Goal: Use online tool/utility: Use online tool/utility

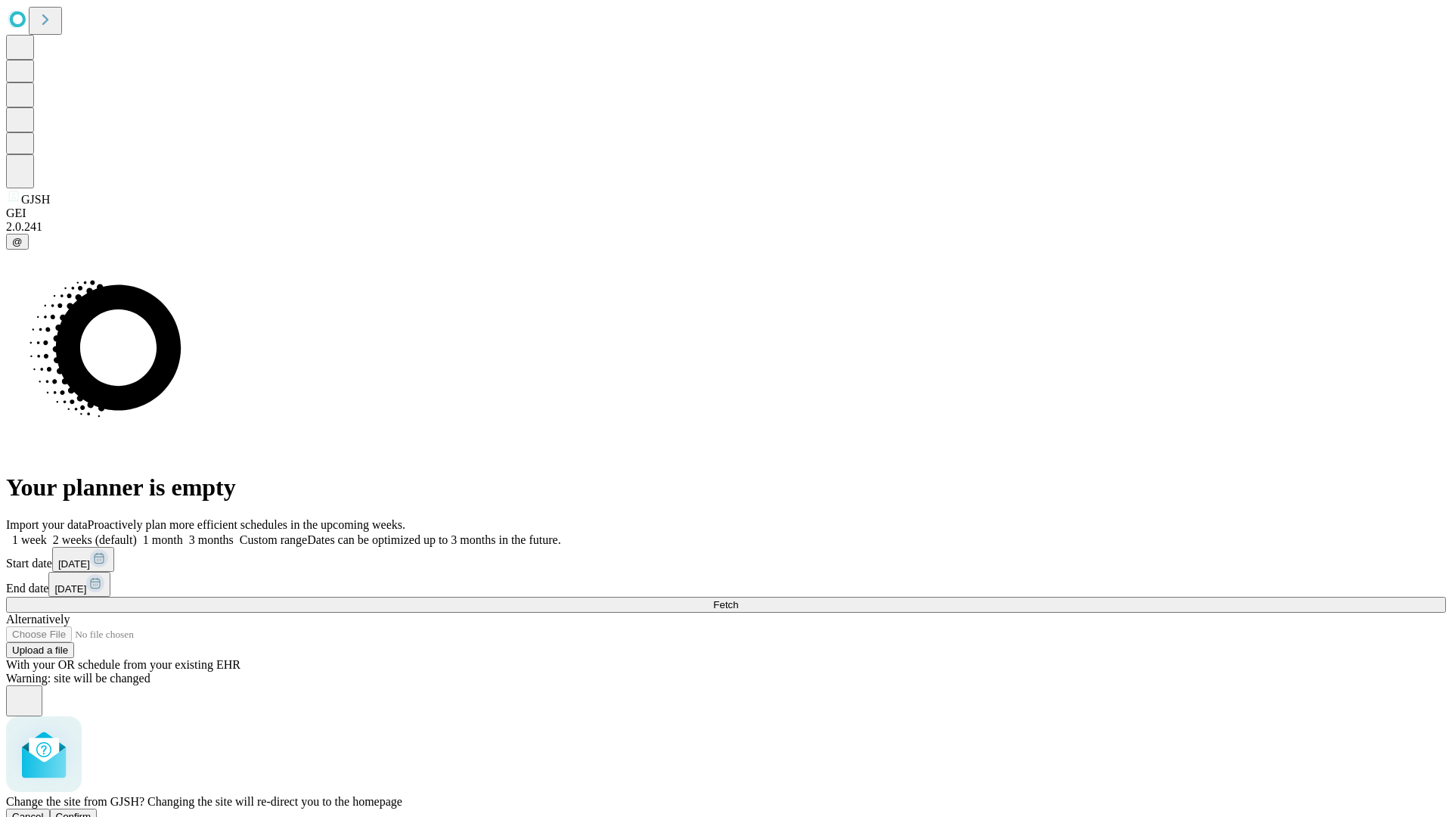
click at [92, 811] on span "Confirm" at bounding box center [74, 816] width 36 height 11
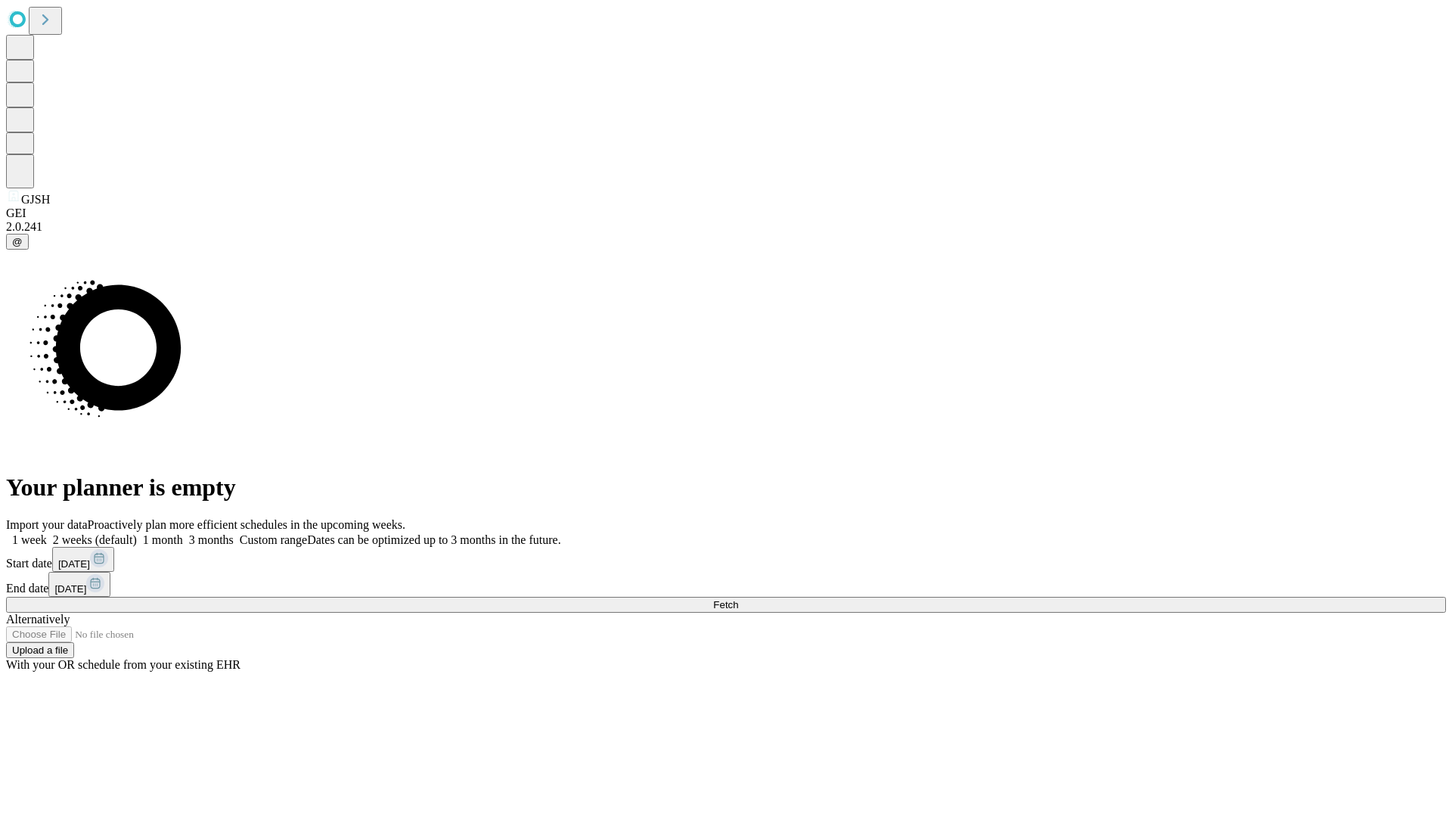
click at [183, 533] on label "1 month" at bounding box center [160, 539] width 46 height 13
click at [738, 599] on span "Fetch" at bounding box center [725, 604] width 25 height 11
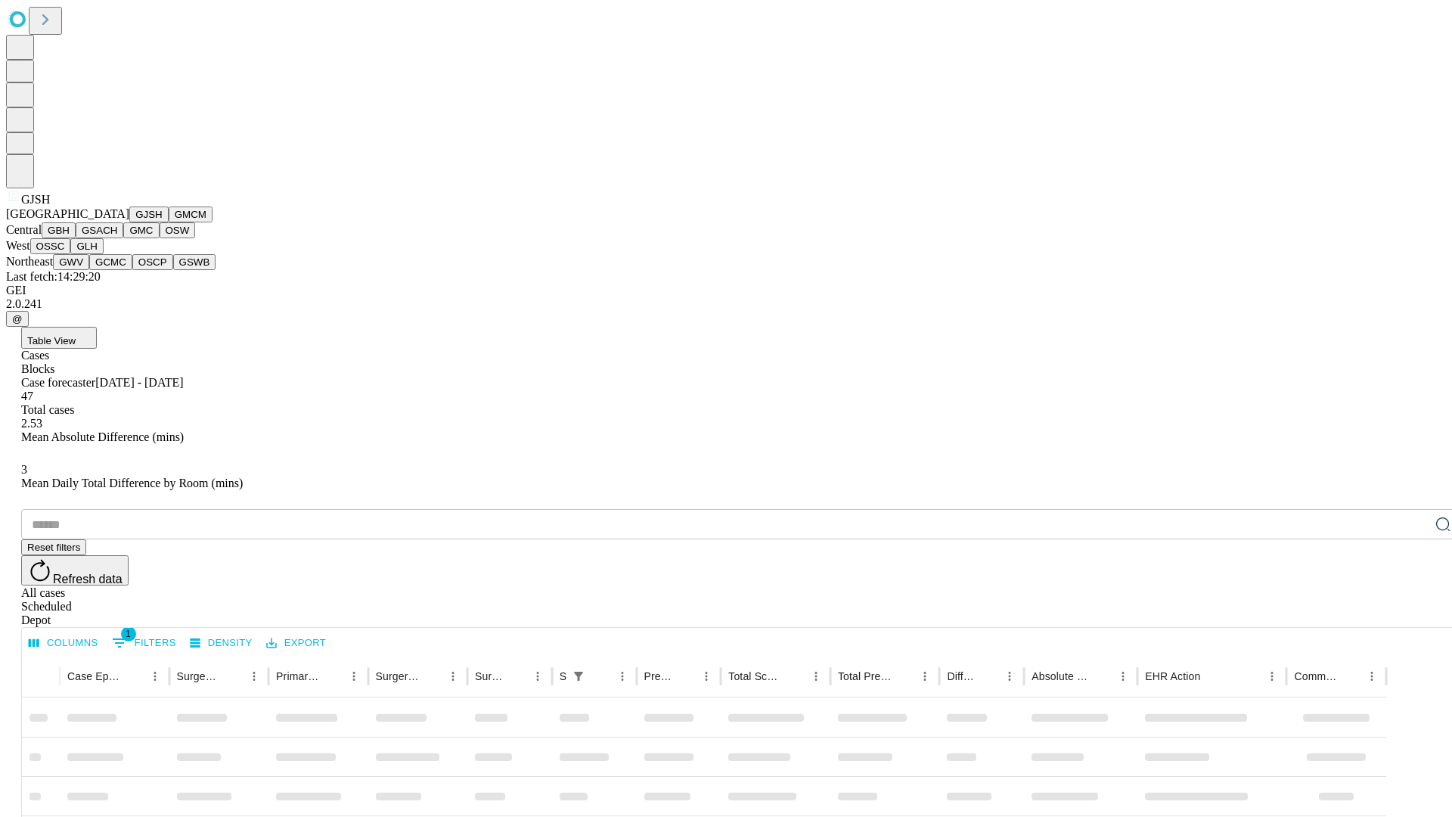
click at [169, 222] on button "GMCM" at bounding box center [191, 214] width 44 height 16
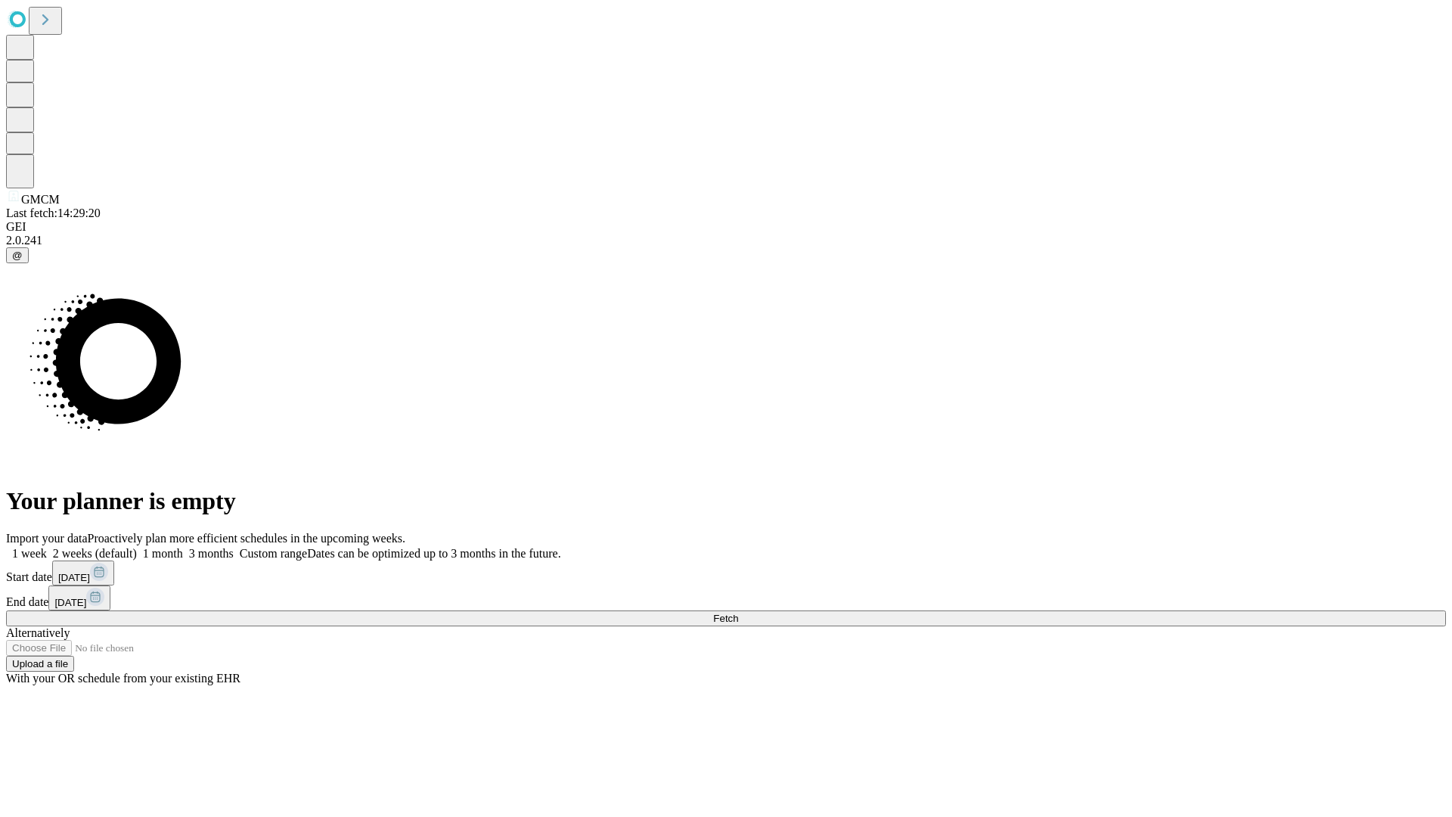
click at [183, 547] on label "1 month" at bounding box center [160, 553] width 46 height 13
click at [738, 613] on span "Fetch" at bounding box center [725, 618] width 25 height 11
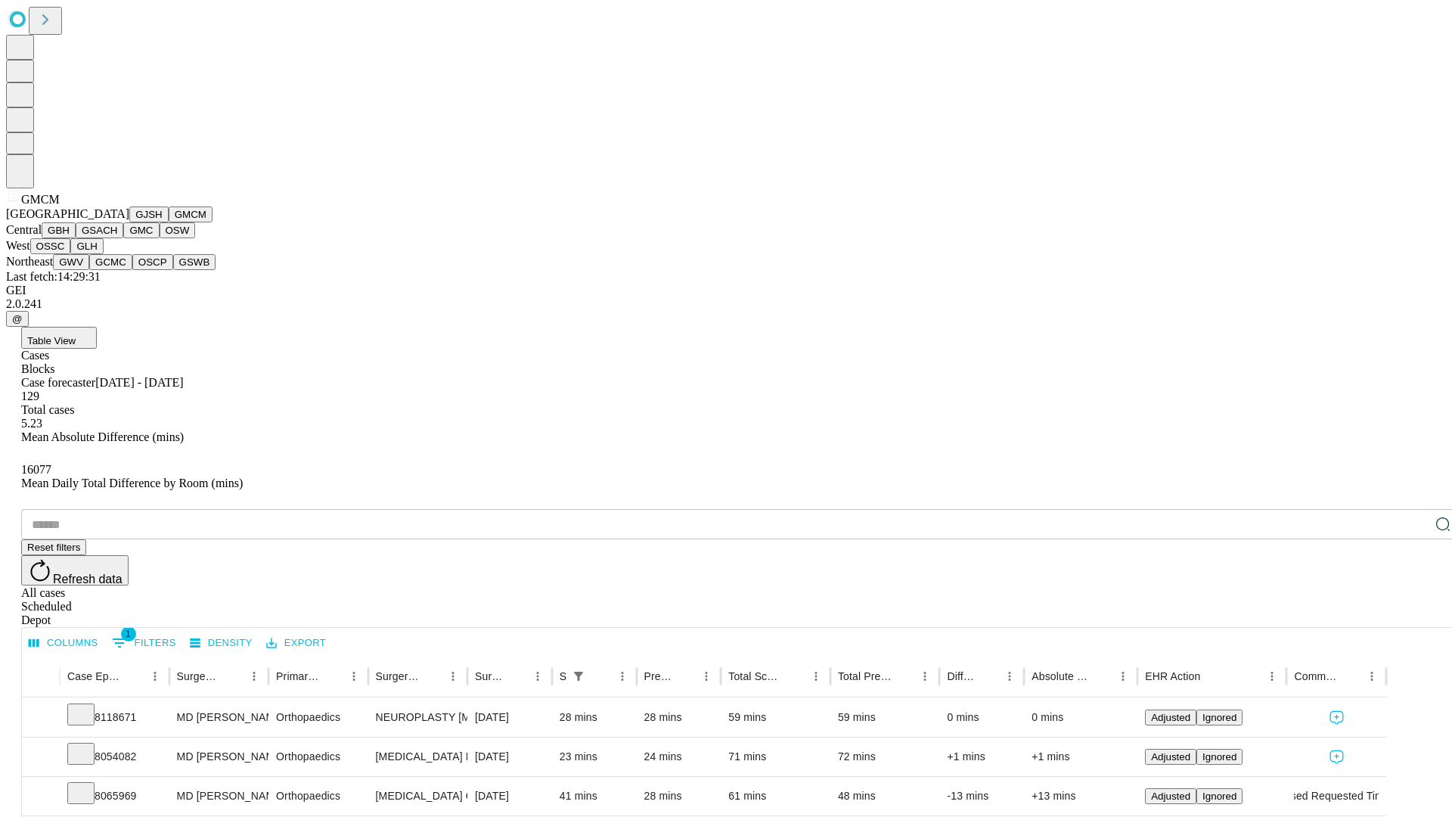
click at [76, 238] on button "GBH" at bounding box center [59, 230] width 34 height 16
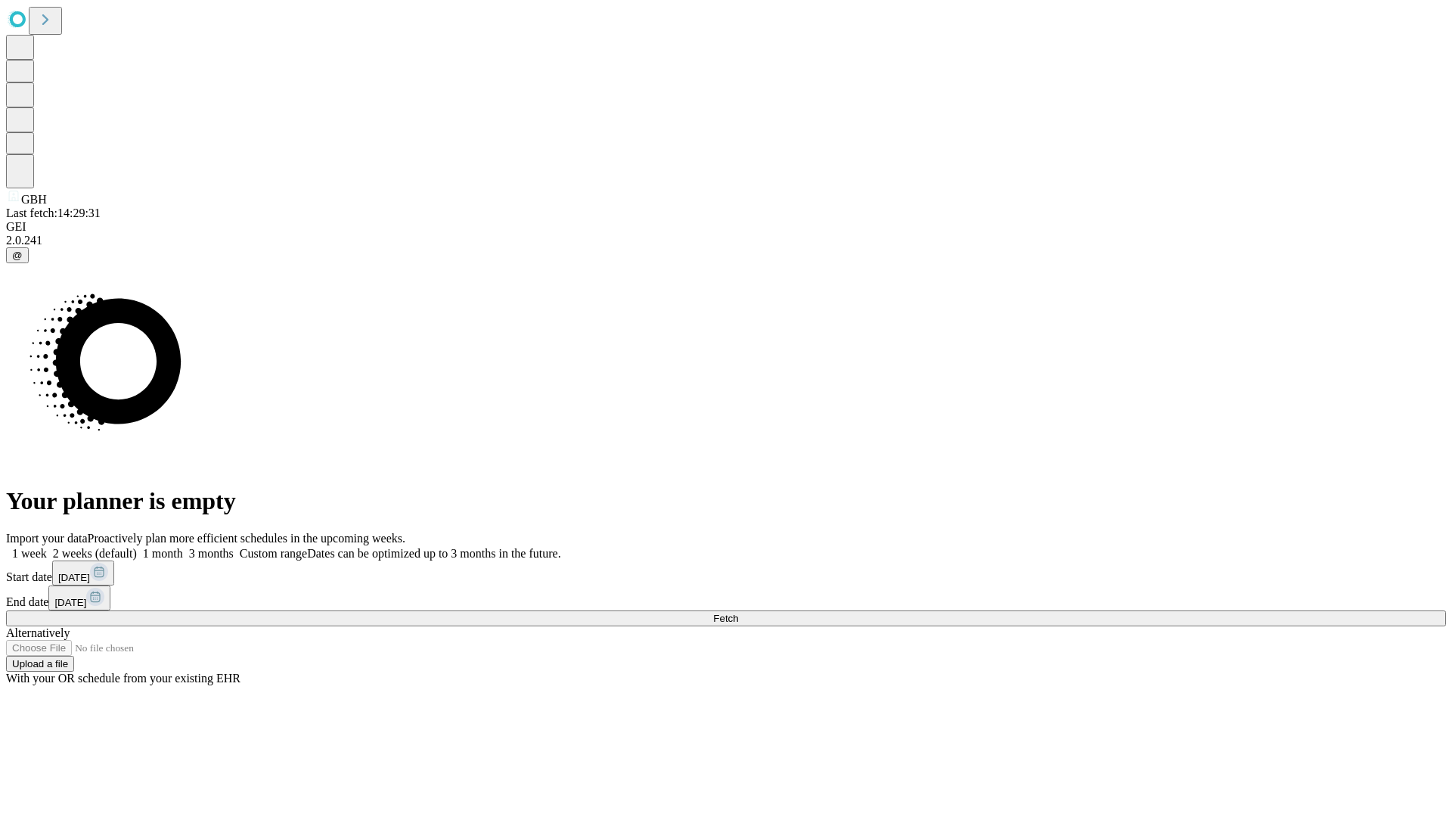
click at [183, 547] on label "1 month" at bounding box center [160, 553] width 46 height 13
click at [738, 613] on span "Fetch" at bounding box center [725, 618] width 25 height 11
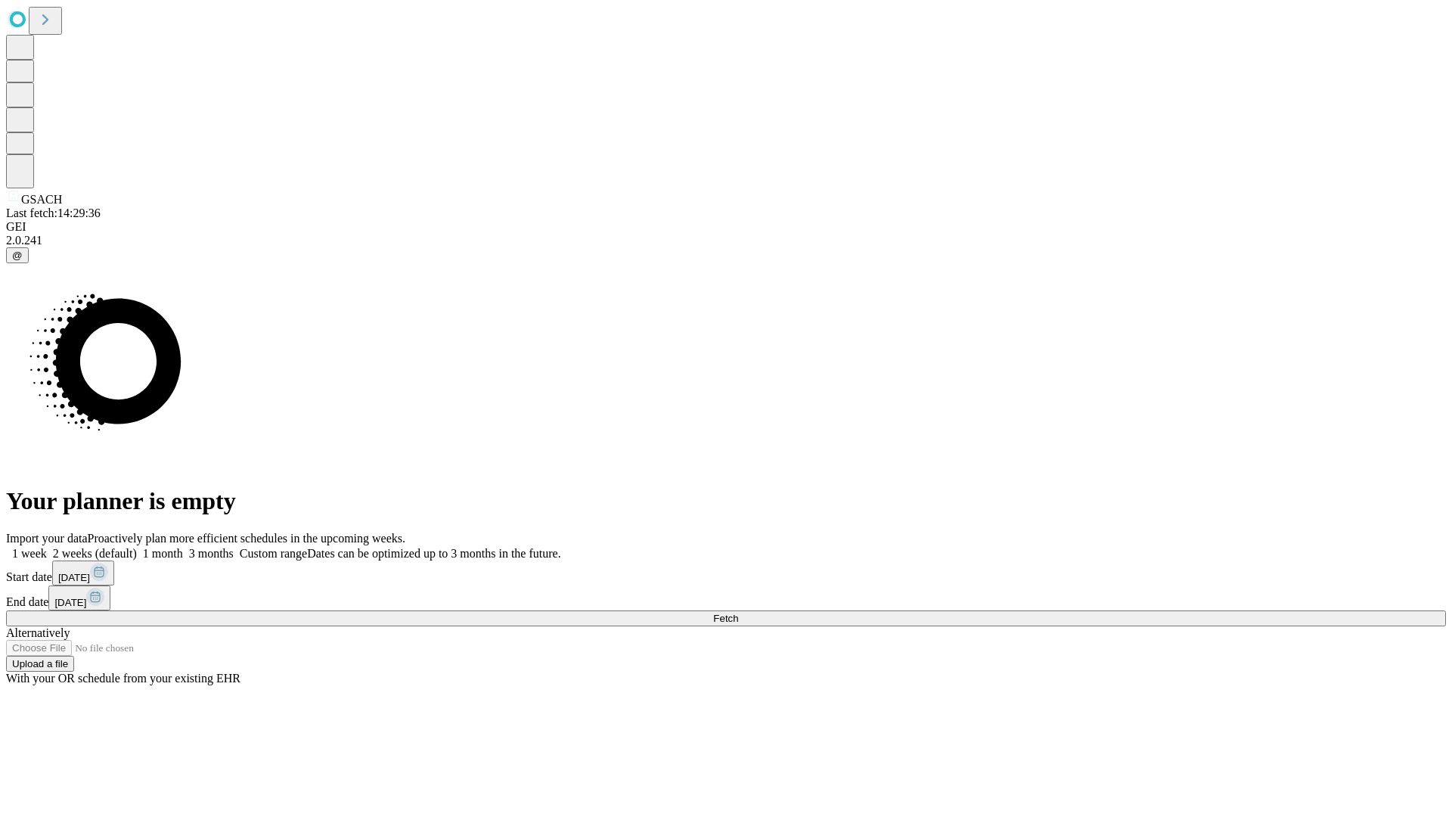
click at [183, 547] on label "1 month" at bounding box center [160, 553] width 46 height 13
click at [738, 613] on span "Fetch" at bounding box center [725, 618] width 25 height 11
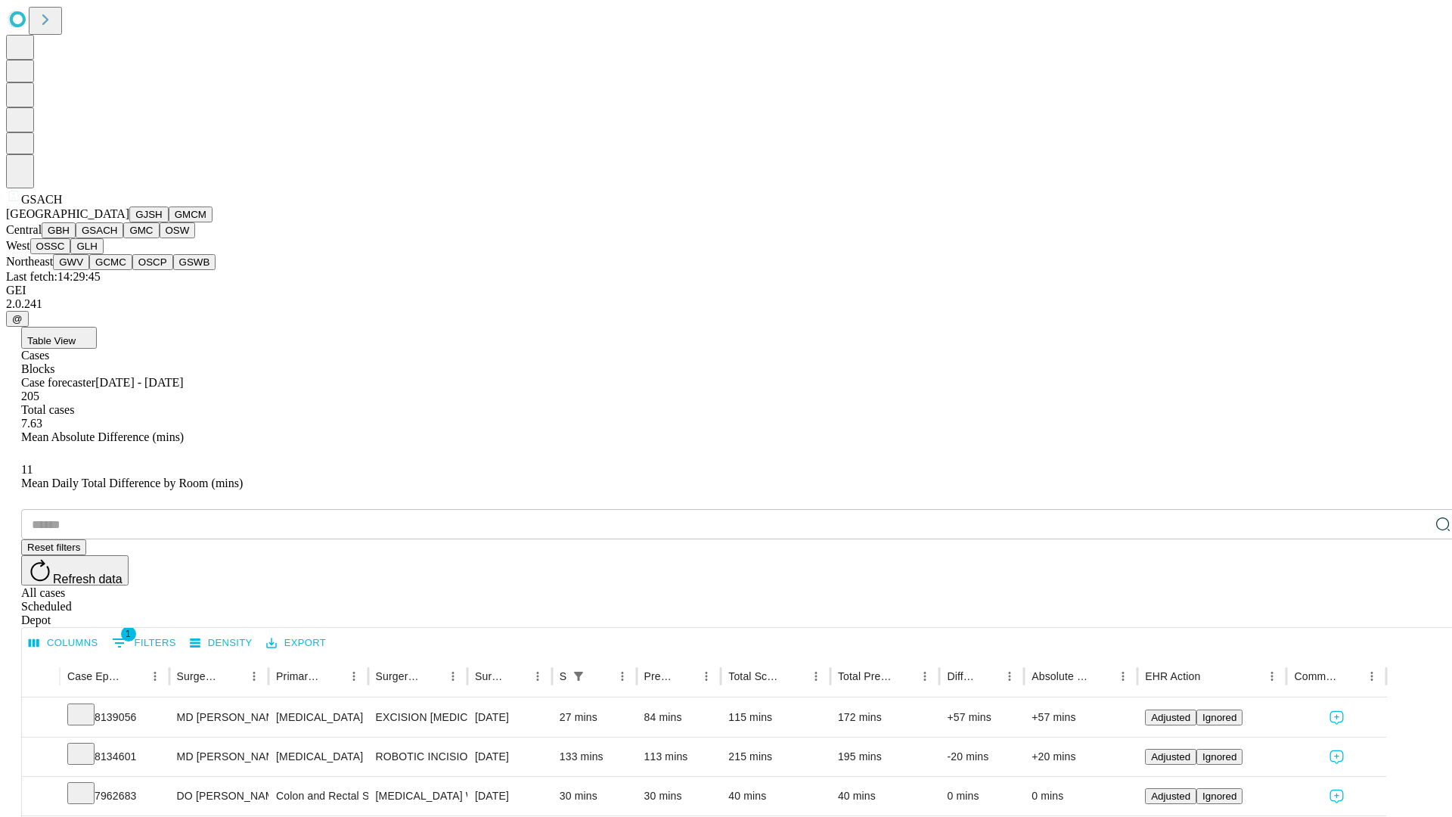
click at [123, 238] on button "GMC" at bounding box center [141, 230] width 36 height 16
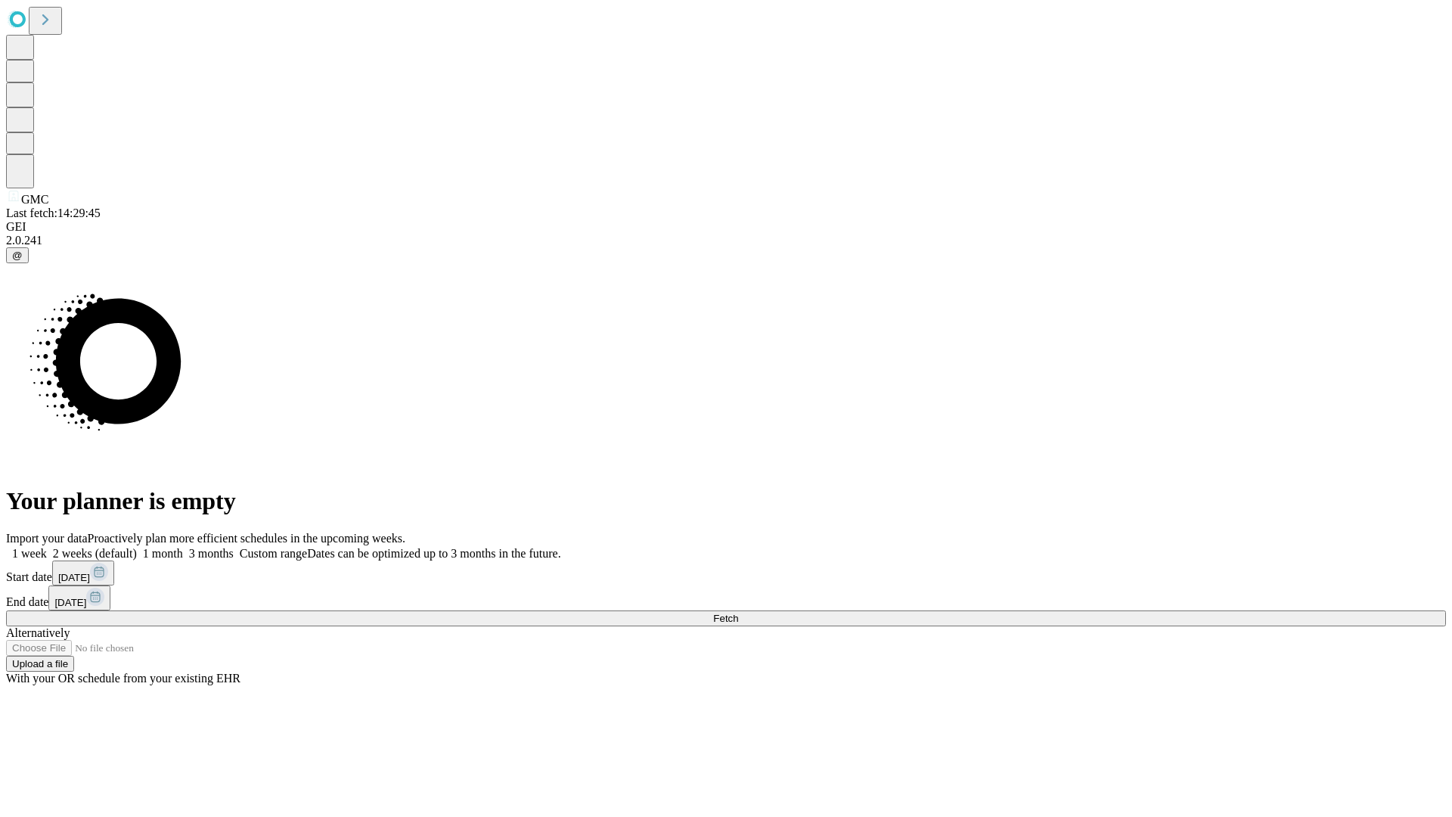
click at [183, 547] on label "1 month" at bounding box center [160, 553] width 46 height 13
click at [738, 613] on span "Fetch" at bounding box center [725, 618] width 25 height 11
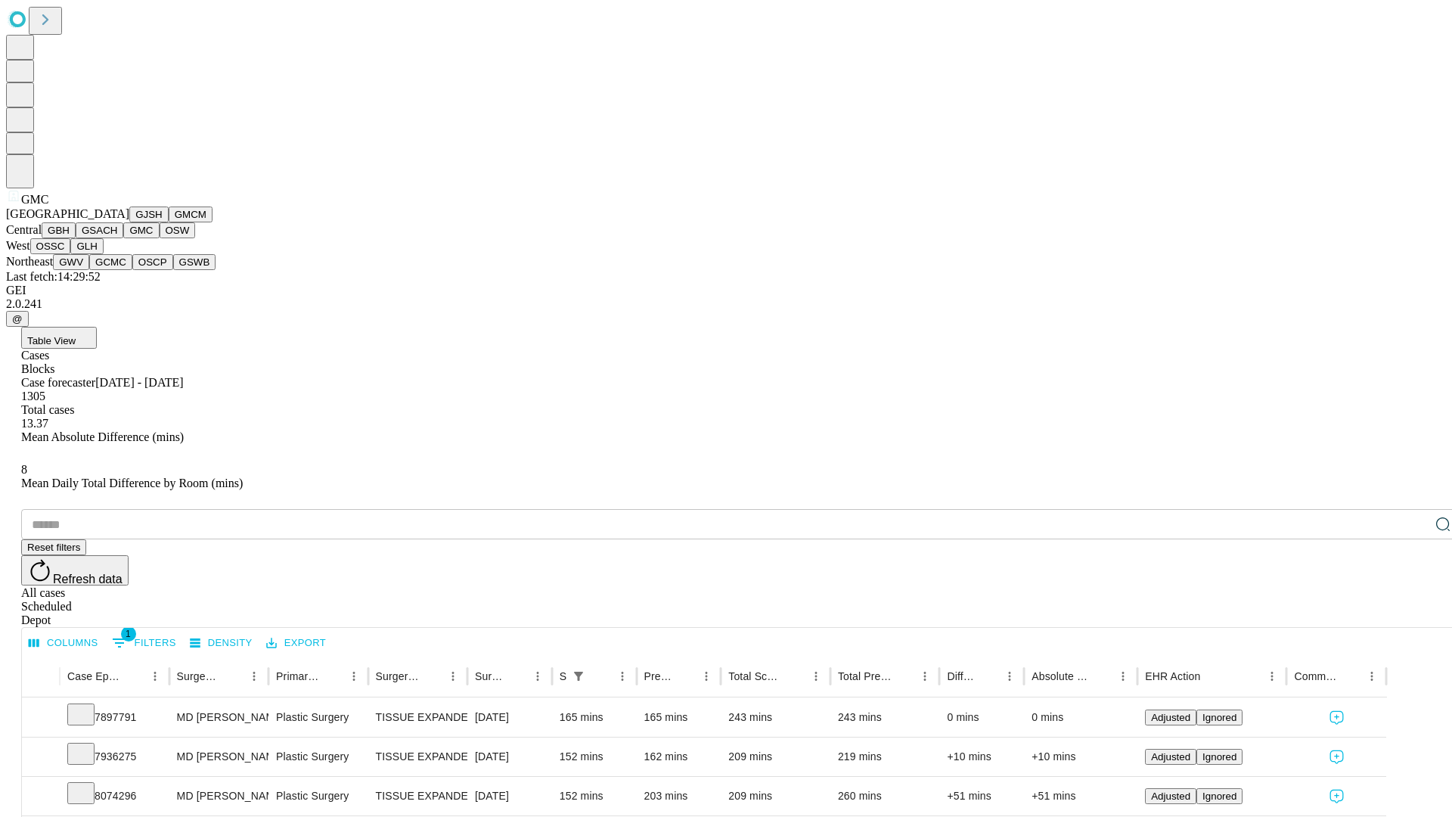
click at [160, 238] on button "OSW" at bounding box center [178, 230] width 36 height 16
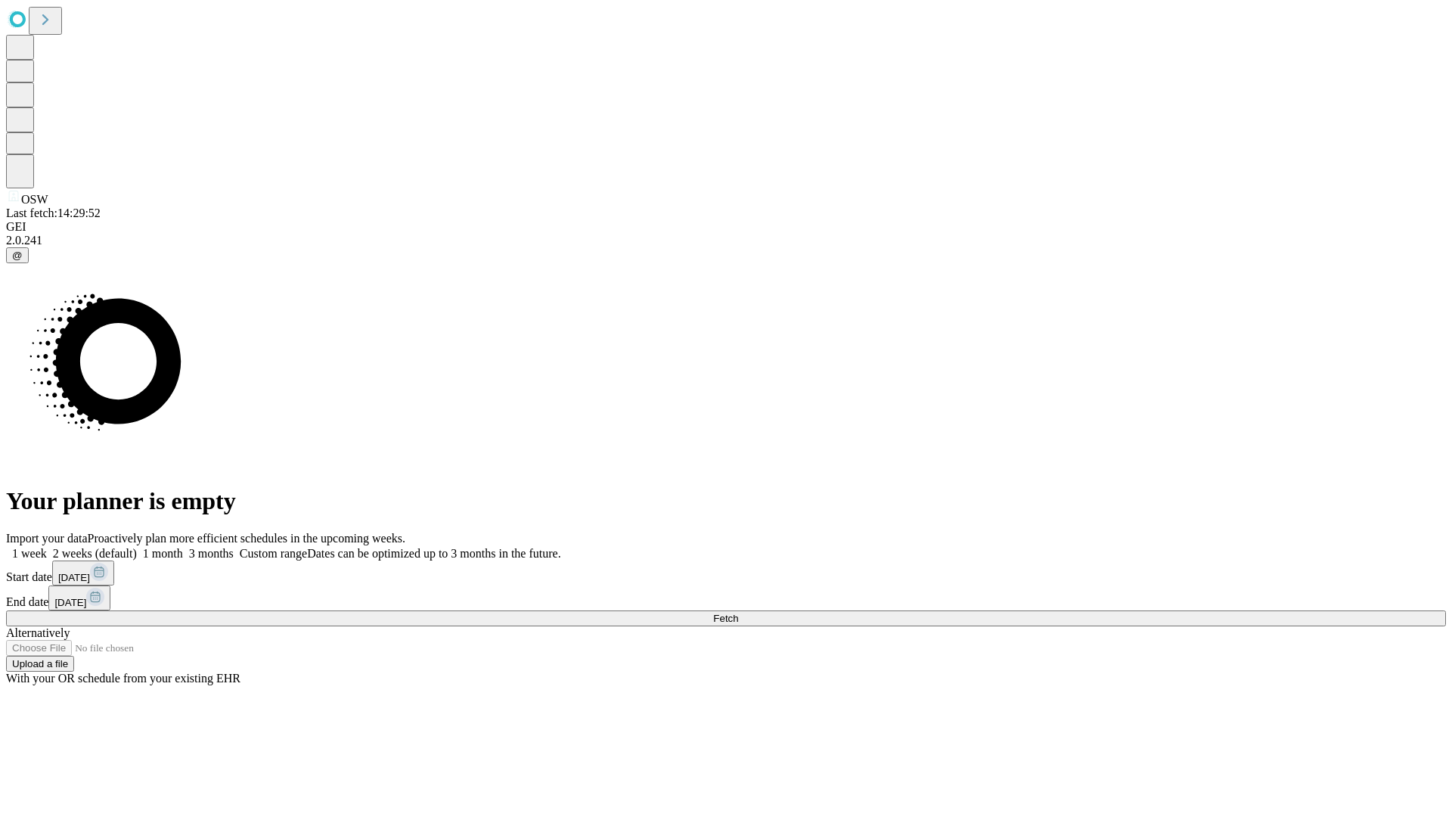
click at [183, 547] on label "1 month" at bounding box center [160, 553] width 46 height 13
click at [738, 613] on span "Fetch" at bounding box center [725, 618] width 25 height 11
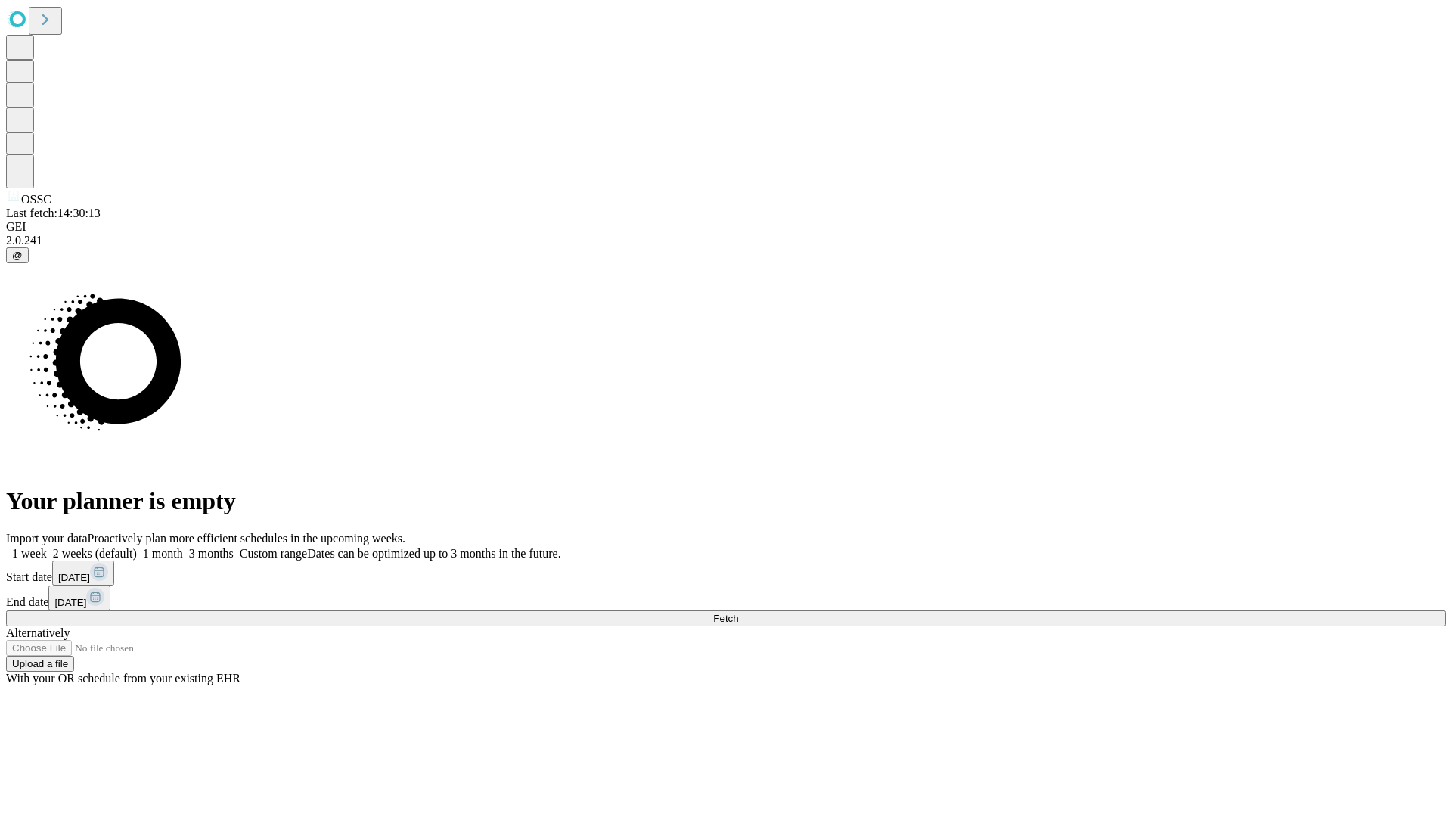
click at [183, 547] on label "1 month" at bounding box center [160, 553] width 46 height 13
click at [738, 613] on span "Fetch" at bounding box center [725, 618] width 25 height 11
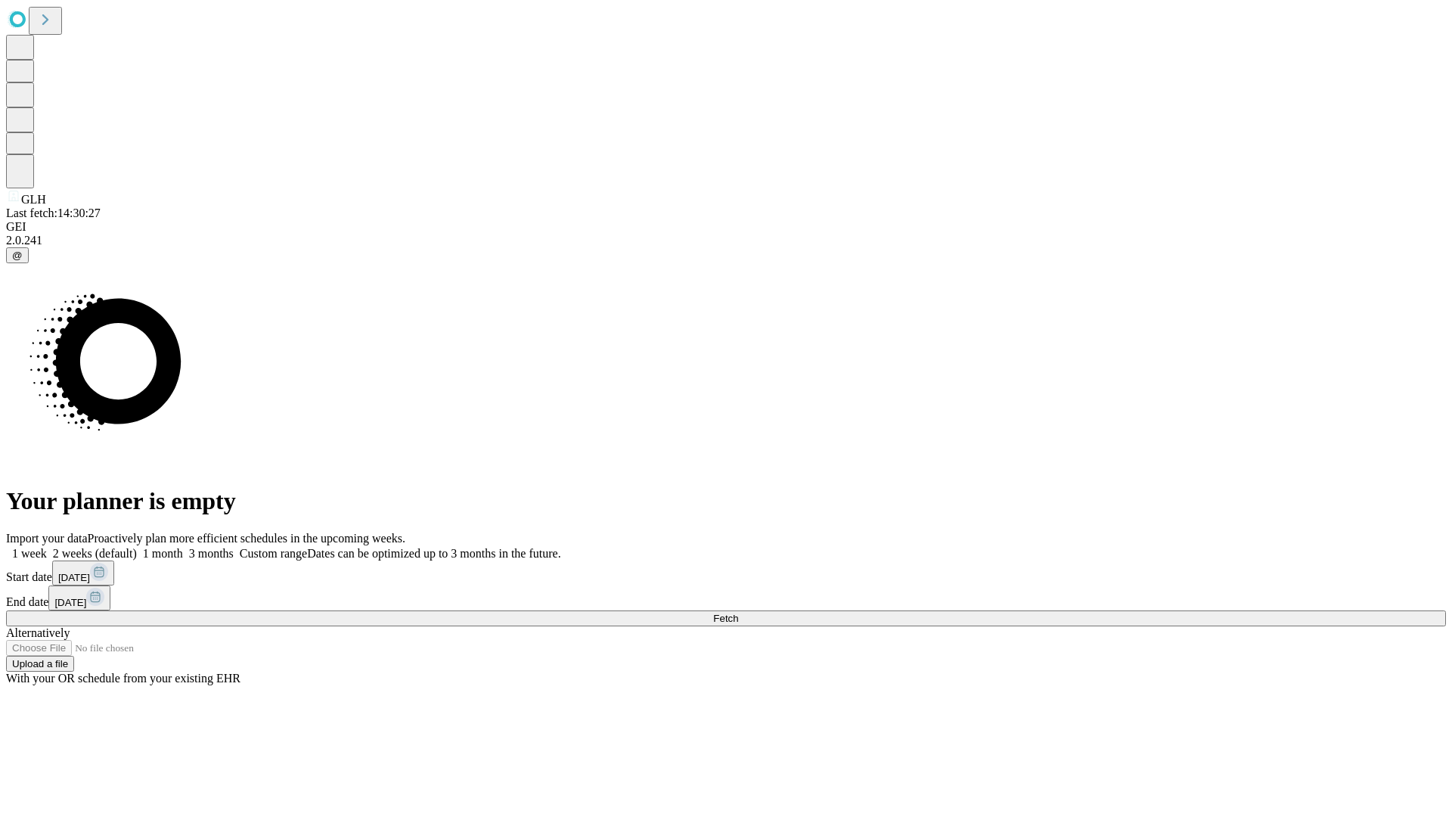
click at [183, 547] on label "1 month" at bounding box center [160, 553] width 46 height 13
click at [738, 613] on span "Fetch" at bounding box center [725, 618] width 25 height 11
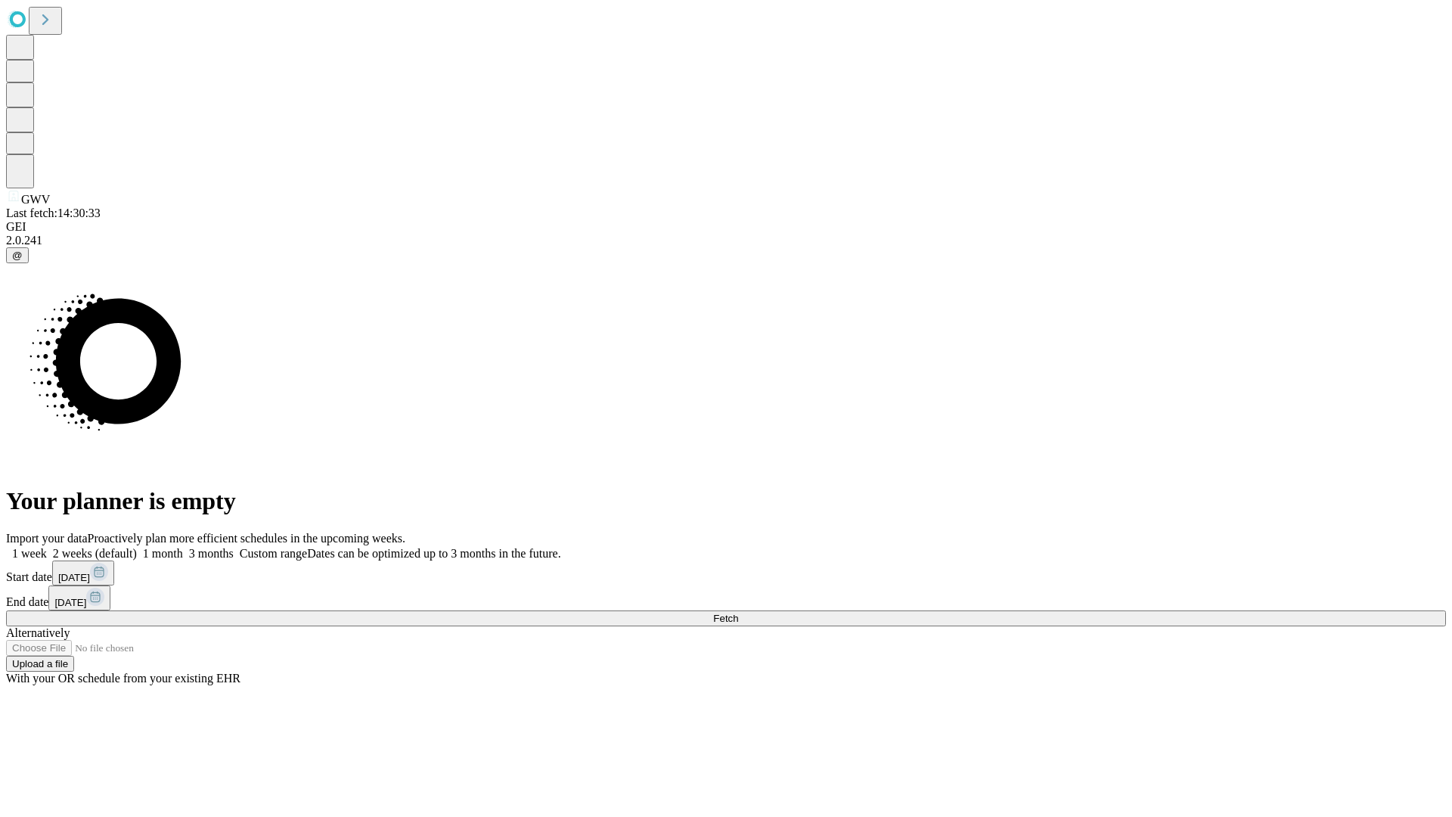
click at [183, 547] on label "1 month" at bounding box center [160, 553] width 46 height 13
click at [738, 613] on span "Fetch" at bounding box center [725, 618] width 25 height 11
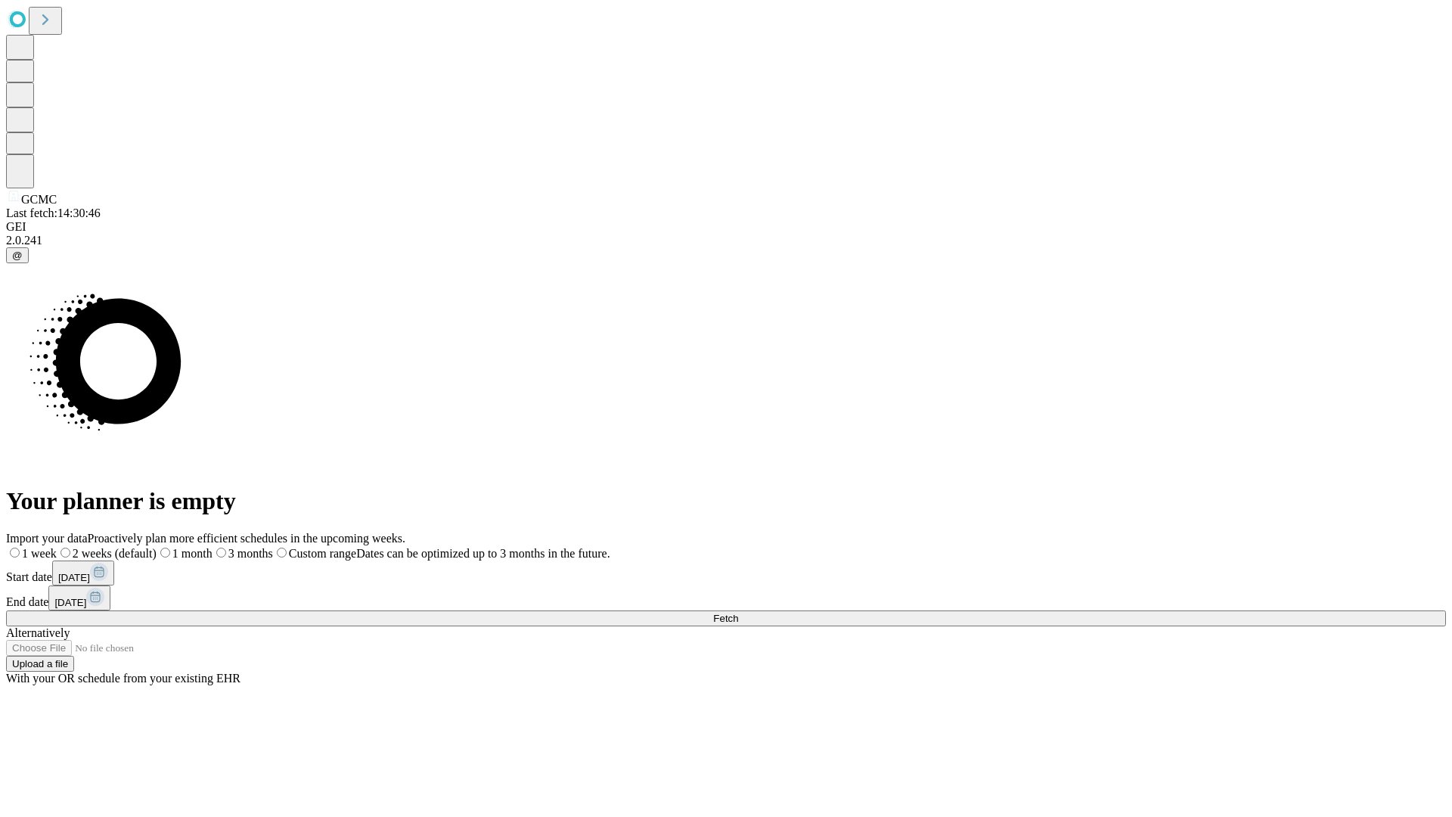
click at [213, 547] on label "1 month" at bounding box center [185, 553] width 56 height 13
click at [738, 613] on span "Fetch" at bounding box center [725, 618] width 25 height 11
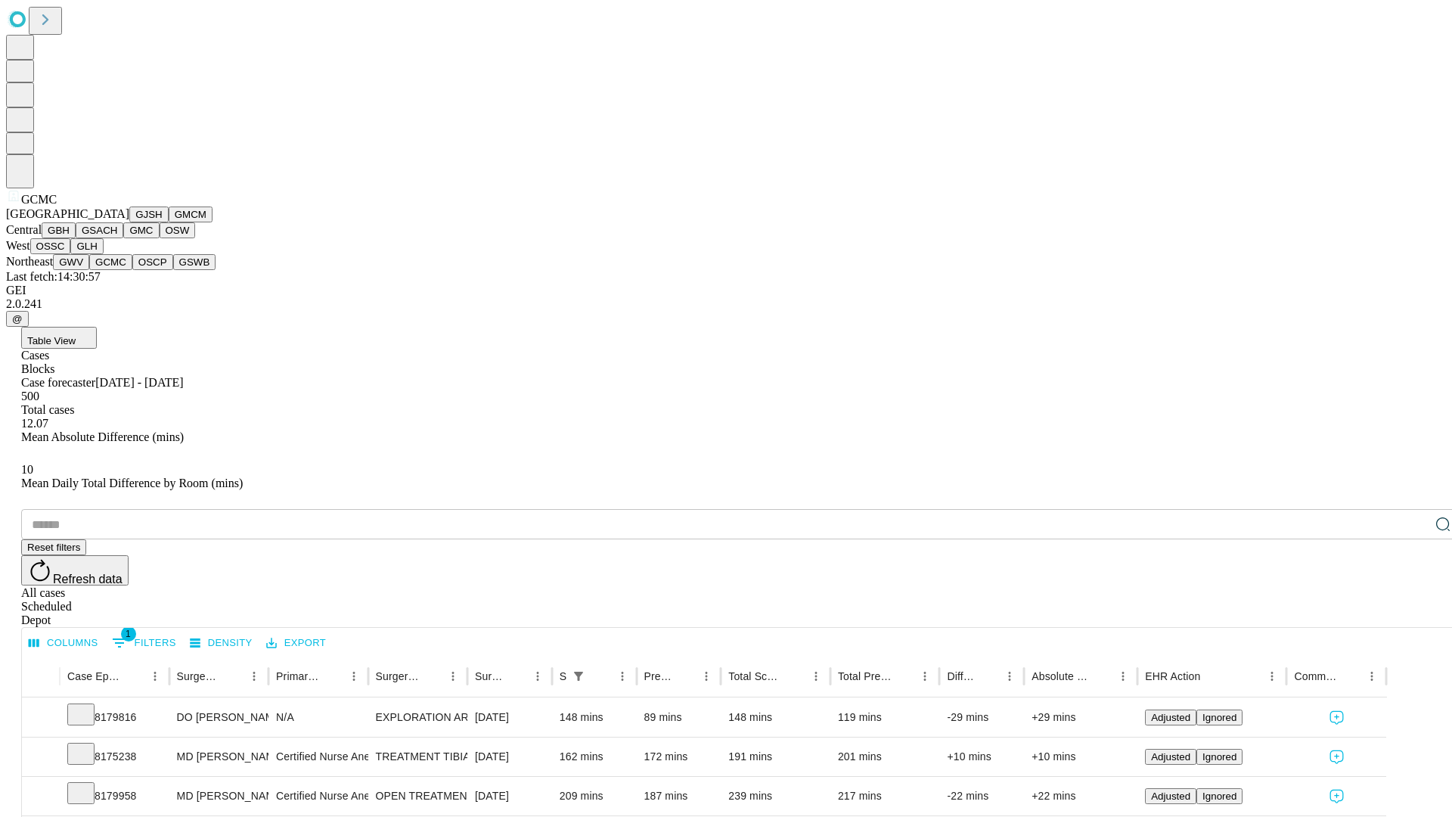
click at [132, 270] on button "OSCP" at bounding box center [152, 262] width 41 height 16
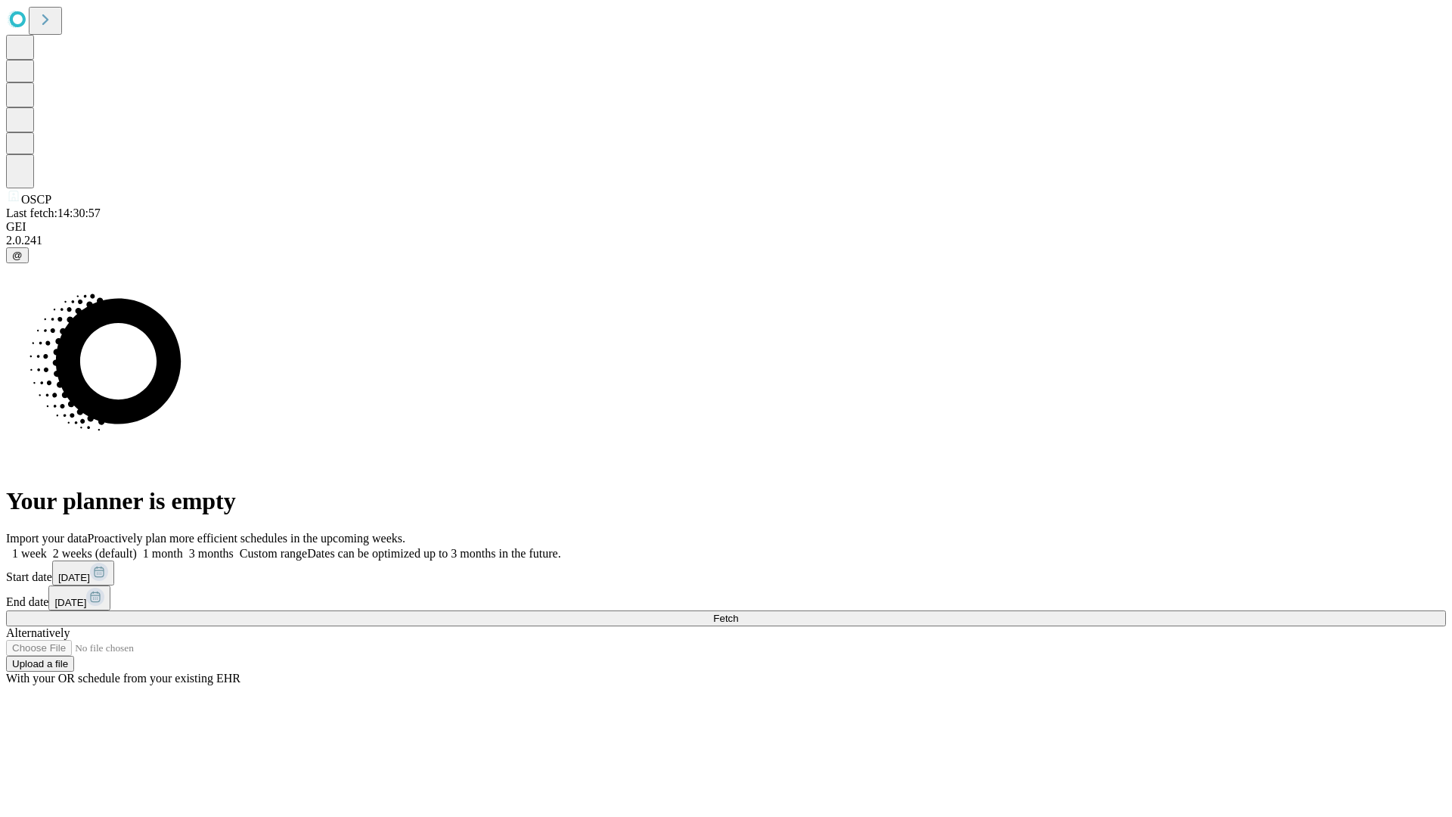
click at [183, 547] on label "1 month" at bounding box center [160, 553] width 46 height 13
click at [738, 613] on span "Fetch" at bounding box center [725, 618] width 25 height 11
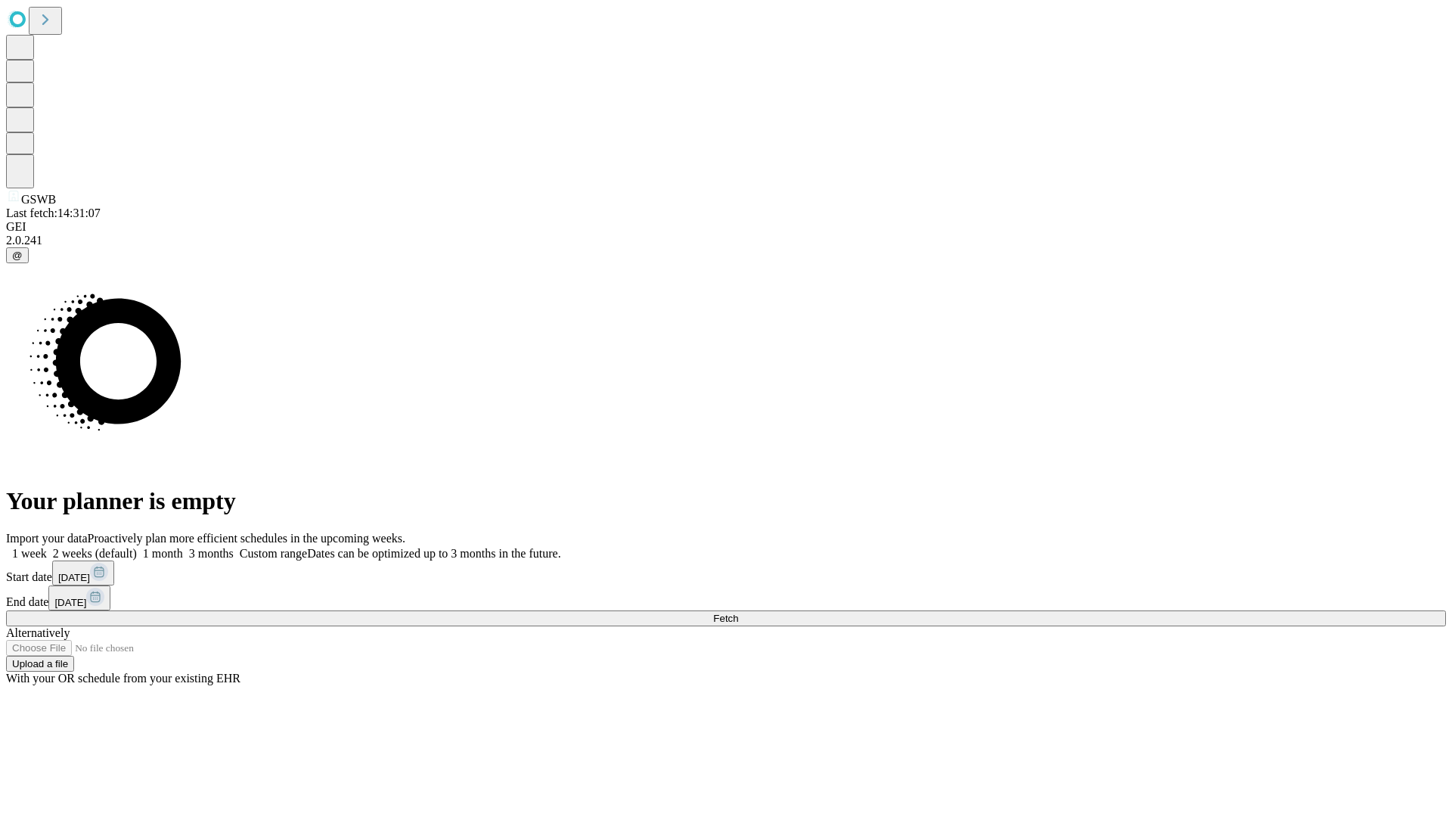
click at [183, 547] on label "1 month" at bounding box center [160, 553] width 46 height 13
click at [738, 613] on span "Fetch" at bounding box center [725, 618] width 25 height 11
